Goal: Transaction & Acquisition: Subscribe to service/newsletter

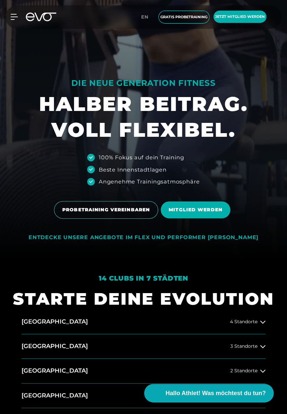
scroll to position [156, 0]
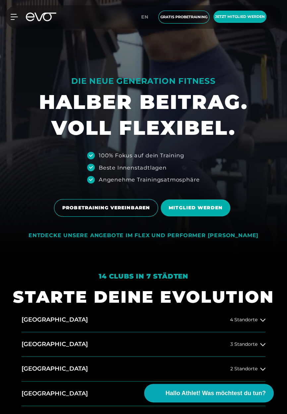
click at [233, 398] on span "Hallo Athlet! Was möchtest du tun?" at bounding box center [215, 393] width 100 height 9
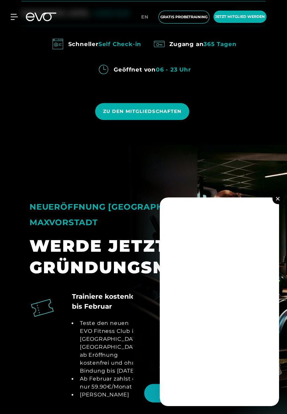
scroll to position [614, 0]
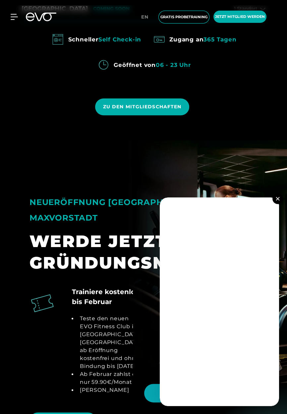
click at [283, 233] on section "NEUERÖFFNUNG MÜNCHEN MAXVORSTADT WERDE JETZT GRÜNDUNGSMITGLIED Trainiere kosten…" at bounding box center [143, 303] width 287 height 327
click at [282, 204] on button at bounding box center [277, 199] width 11 height 11
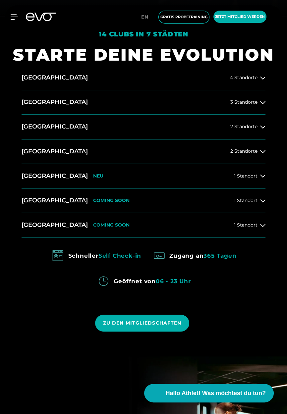
scroll to position [396, 0]
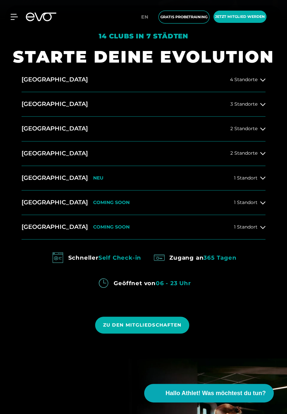
click at [264, 180] on icon at bounding box center [262, 178] width 5 height 3
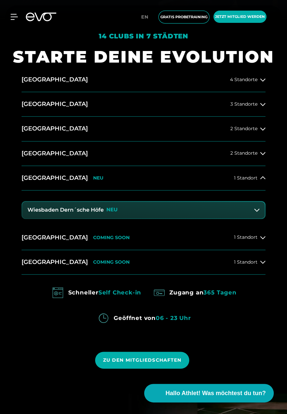
click at [129, 218] on button "Wiesbaden Dern´sche Höfe NEU" at bounding box center [143, 210] width 243 height 17
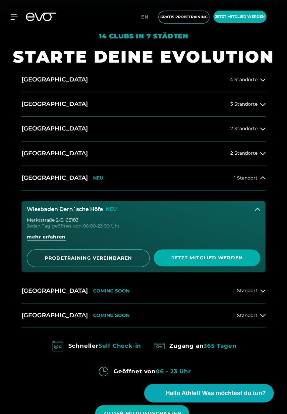
click at [209, 261] on span "Jetzt Mitglied werden" at bounding box center [207, 258] width 90 height 7
